Goal: Browse casually

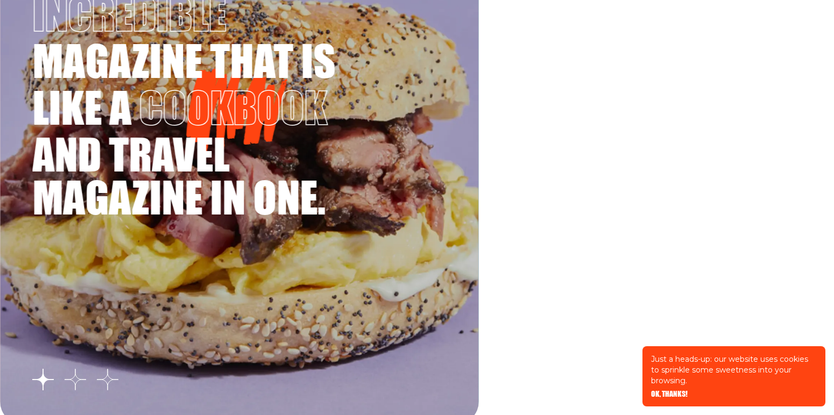
scroll to position [2016, 0]
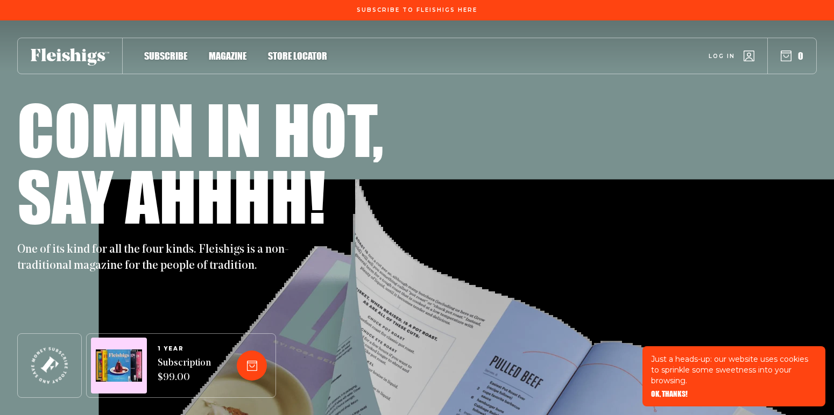
scroll to position [2016, 0]
